Goal: Book appointment/travel/reservation

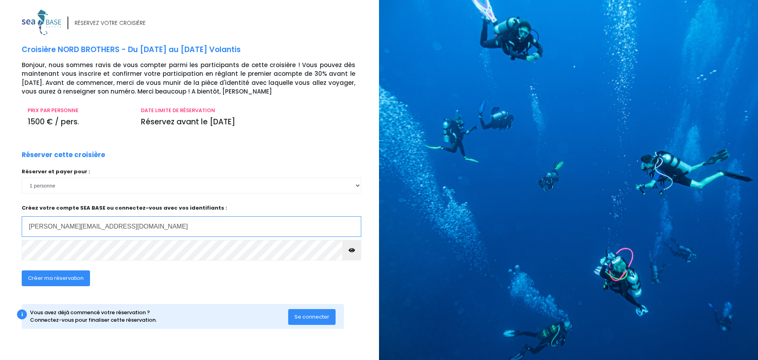
click at [135, 237] on input "[PERSON_NAME][EMAIL_ADDRESS][DOMAIN_NAME]" at bounding box center [192, 226] width 340 height 21
type input "[PERSON_NAME][EMAIL_ADDRESS][DOMAIN_NAME]"
click at [179, 266] on div "Réserver cette croisière Réserver et payer pour : 1 personne 2 personnes 3 pers…" at bounding box center [191, 223] width 351 height 146
click at [358, 245] on button "button" at bounding box center [351, 250] width 19 height 21
click at [217, 283] on div "Créer ma réservation" at bounding box center [157, 281] width 283 height 30
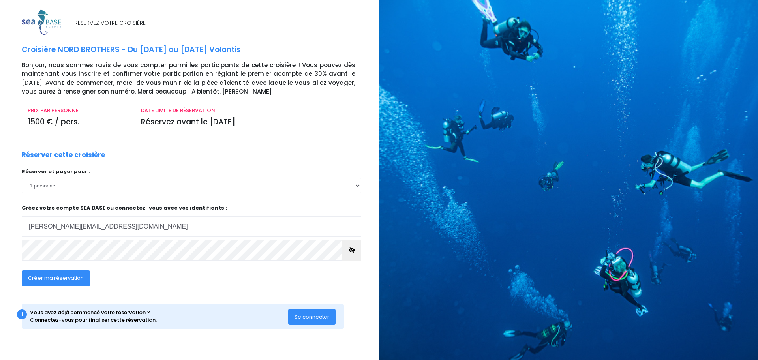
click at [65, 277] on span "Créer ma réservation" at bounding box center [56, 278] width 56 height 8
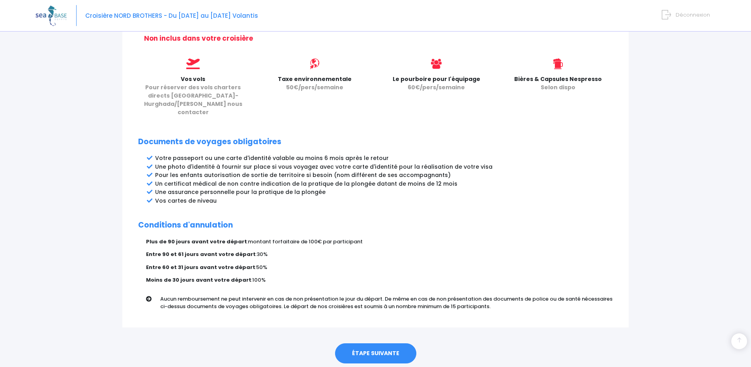
scroll to position [347, 0]
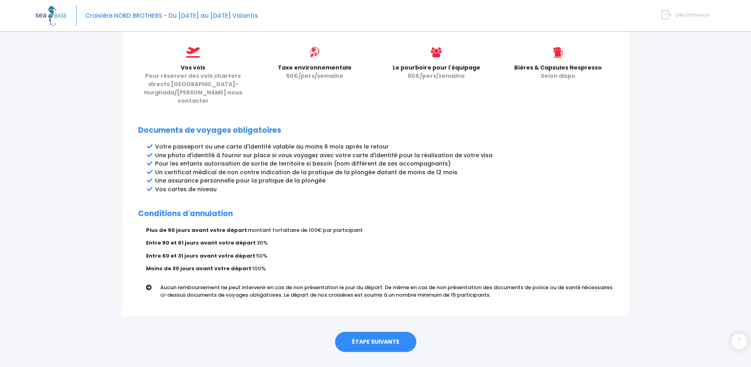
click at [375, 332] on link "ÉTAPE SUIVANTE" at bounding box center [375, 342] width 81 height 21
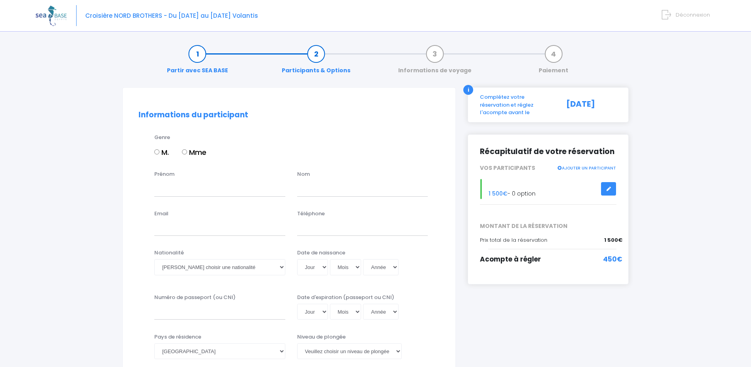
click at [156, 154] on input "M." at bounding box center [156, 151] width 5 height 5
radio input "true"
click at [163, 189] on input "Prénom" at bounding box center [219, 188] width 131 height 16
type input "[PERSON_NAME]"
type input "Bergounhoux"
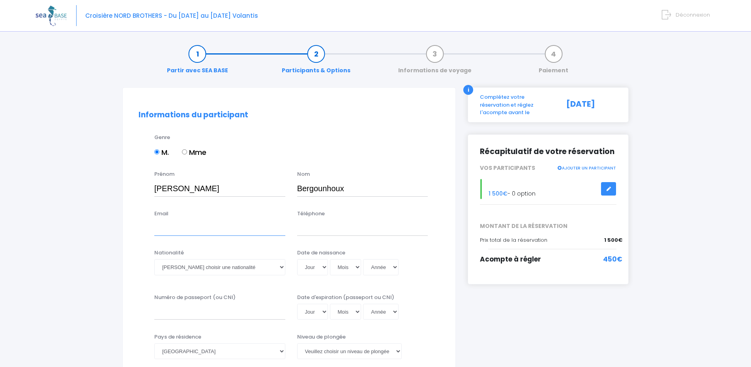
type input "[PERSON_NAME][EMAIL_ADDRESS][DOMAIN_NAME]"
click at [317, 218] on div "Téléphone" at bounding box center [362, 223] width 143 height 26
click at [317, 223] on input "Téléphone" at bounding box center [362, 228] width 131 height 16
type input "0648471477"
drag, startPoint x: 46, startPoint y: 240, endPoint x: 127, endPoint y: 239, distance: 80.9
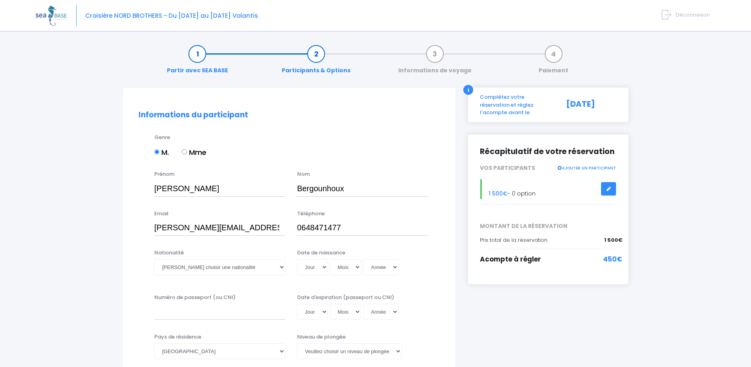
click at [154, 259] on select "Veuillez choisir une nationalité [DEMOGRAPHIC_DATA] Algerienne Allemande [GEOGR…" at bounding box center [219, 267] width 131 height 16
select select "Française"
click option "Française" at bounding box center [0, 0] width 0 height 0
click at [297, 259] on select "Jour 01 02 03 04 05 06 07 08 09 10 11 12 13 14 15 16 17 18 19 20 21 22 23 24 25…" at bounding box center [312, 267] width 31 height 16
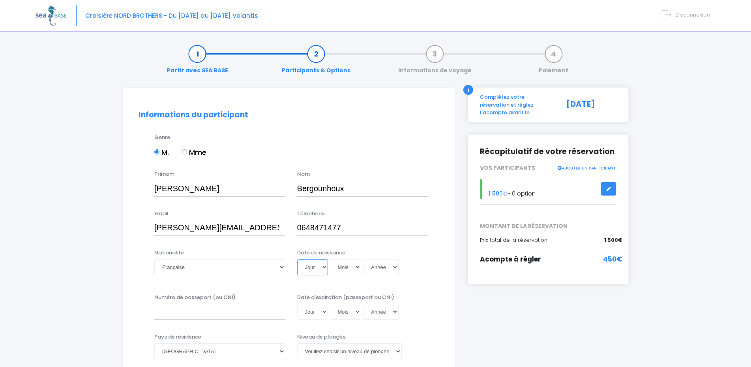
select select "17"
click option "17" at bounding box center [0, 0] width 0 height 0
click at [351, 279] on div "Date de naissance Jour 01 02 03 04 05 06 07 08 09 10 11 12 13 14 15 16 17 18 19…" at bounding box center [362, 264] width 143 height 31
click at [330, 259] on select "Mois 01 02 03 04 05 06 07 08 09 10 11 12" at bounding box center [346, 267] width 32 height 16
select select "07"
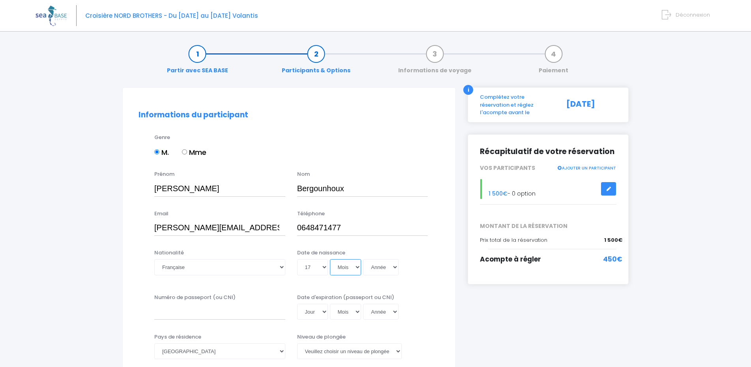
click option "07" at bounding box center [0, 0] width 0 height 0
click at [388, 277] on div "Date de naissance Jour 01 02 03 04 05 06 07 08 09 10 11 12 13 14 15 16 17 18 19…" at bounding box center [362, 264] width 143 height 31
click at [363, 259] on select "Année 2045 2044 2043 2042 2041 2040 2039 2038 2037 2036 2035 2034 2033 2032 203…" at bounding box center [381, 267] width 36 height 16
select select "1985"
click option "1985" at bounding box center [0, 0] width 0 height 0
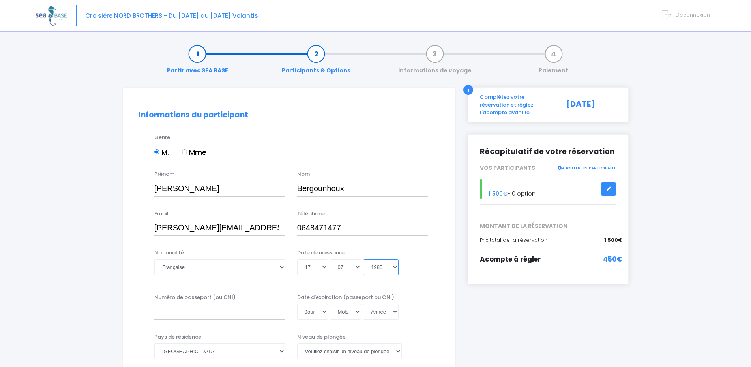
type input "1985-07-17"
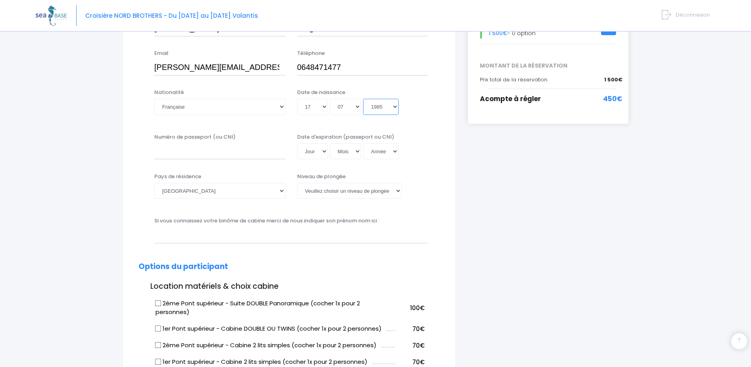
scroll to position [161, 0]
click at [205, 155] on input "Numéro de passeport (ou CNI)" at bounding box center [219, 151] width 131 height 16
type input "hrgb8pd54"
click at [297, 182] on select "Veuillez choisir un niveau de plongée Non plongeur Junior OW diver Adventure OW…" at bounding box center [349, 190] width 105 height 16
select select "Autre"
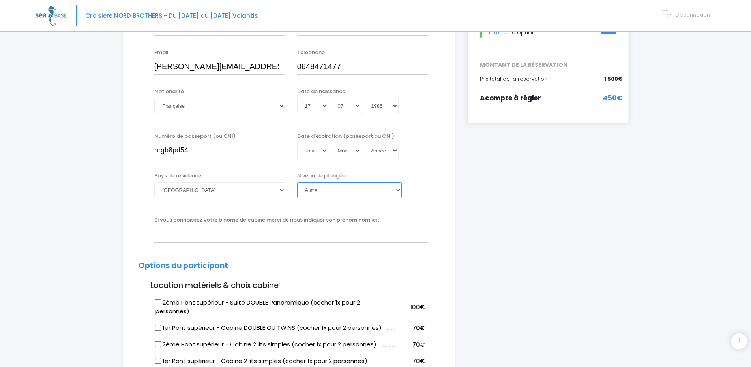
click option "Autre" at bounding box center [0, 0] width 0 height 0
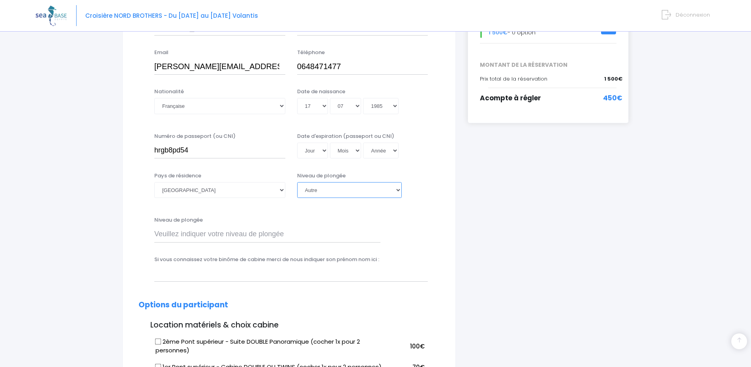
click at [297, 182] on select "Veuillez choisir un niveau de plongée Non plongeur Junior OW diver Adventure OW…" at bounding box center [349, 190] width 105 height 16
click at [441, 241] on div "Niveau de plongée" at bounding box center [289, 231] width 313 height 31
click at [302, 234] on input "Niveau de plongée" at bounding box center [267, 234] width 226 height 16
click at [298, 235] on input "E2 N" at bounding box center [267, 234] width 226 height 16
type input "E"
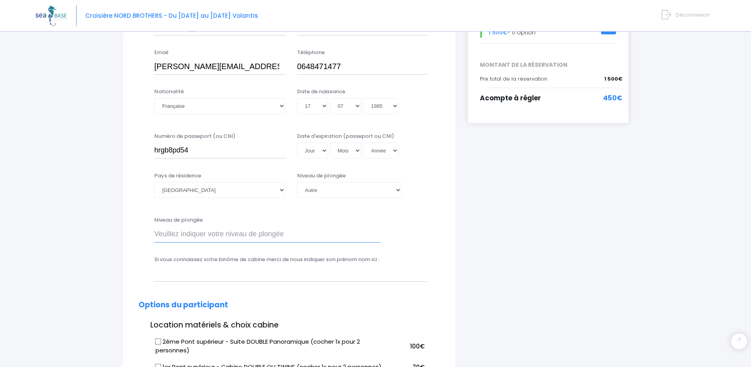
click at [339, 234] on input "Niveau de plongée" at bounding box center [267, 234] width 226 height 16
select select "N4"
click option "N4" at bounding box center [0, 0] width 0 height 0
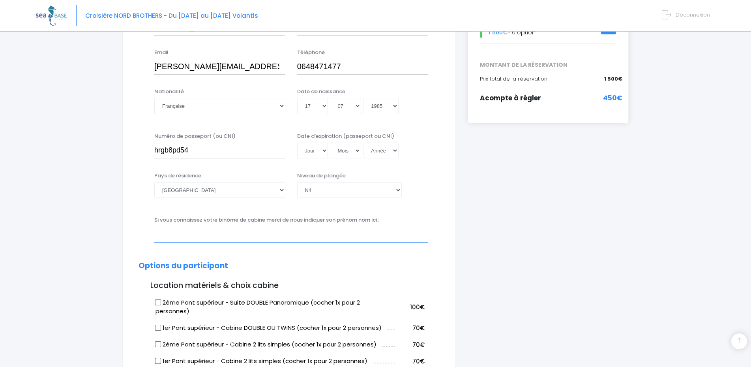
click at [284, 238] on input "text" at bounding box center [291, 234] width 274 height 16
type input "Thomas Baucher et Michael Brondeau"
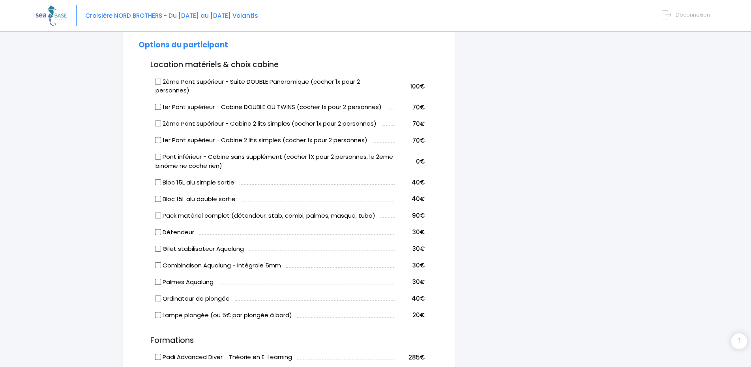
scroll to position [362, 0]
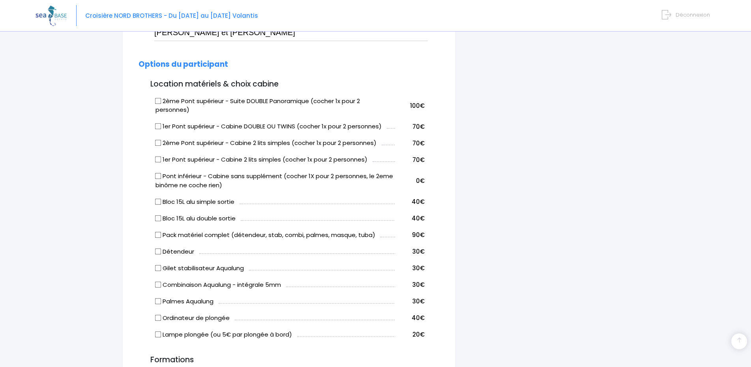
click at [159, 218] on input "Bloc 15L alu double sortie" at bounding box center [158, 218] width 6 height 6
checkbox input "true"
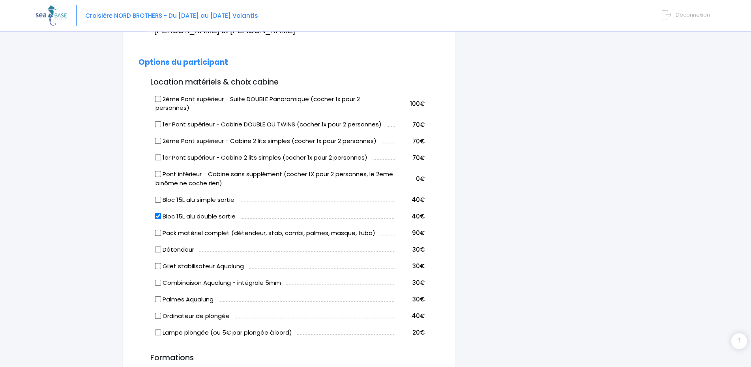
scroll to position [359, 0]
